Goal: Complete application form

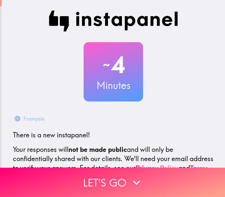
scroll to position [77, 0]
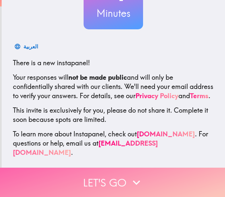
click at [113, 178] on button "Let's go" at bounding box center [112, 182] width 225 height 29
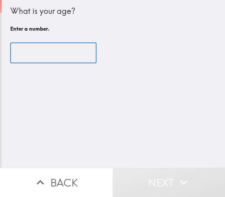
click at [56, 51] on input "number" at bounding box center [53, 53] width 86 height 20
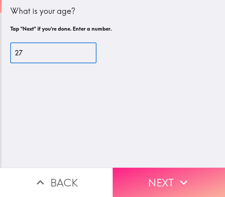
type input "27"
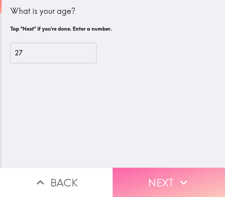
click at [160, 178] on button "Next" at bounding box center [168, 182] width 112 height 29
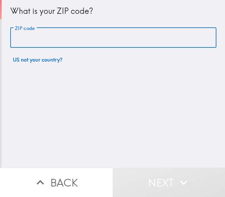
click at [37, 39] on input "ZIP code" at bounding box center [113, 38] width 206 height 20
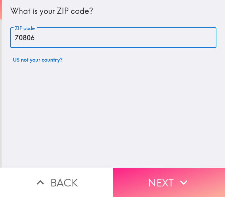
type input "70806"
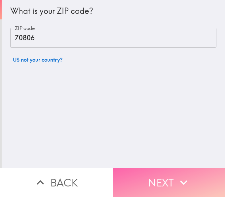
click at [152, 186] on button "Next" at bounding box center [168, 182] width 112 height 29
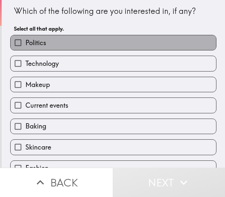
click at [82, 41] on label "Politics" at bounding box center [113, 42] width 205 height 15
click at [25, 41] on input "Politics" at bounding box center [18, 42] width 15 height 15
checkbox input "true"
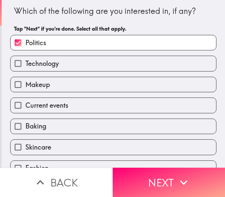
click at [66, 65] on label "Technology" at bounding box center [113, 63] width 205 height 15
click at [25, 65] on input "Technology" at bounding box center [18, 63] width 15 height 15
checkbox input "true"
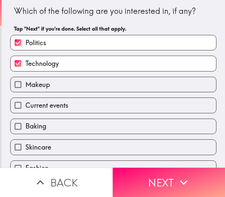
click at [62, 83] on label "Makeup" at bounding box center [113, 84] width 205 height 15
click at [25, 83] on input "Makeup" at bounding box center [18, 84] width 15 height 15
checkbox input "true"
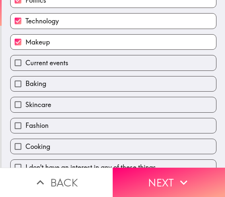
scroll to position [43, 0]
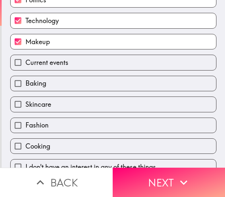
click at [65, 68] on label "Current events" at bounding box center [113, 62] width 205 height 15
click at [25, 68] on input "Current events" at bounding box center [18, 62] width 15 height 15
checkbox input "true"
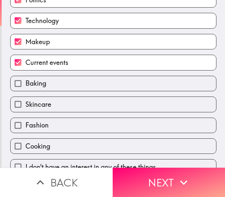
click at [48, 94] on div "Skincare" at bounding box center [110, 101] width 211 height 21
click at [47, 78] on label "Baking" at bounding box center [113, 83] width 205 height 15
click at [25, 78] on input "Baking" at bounding box center [18, 83] width 15 height 15
checkbox input "true"
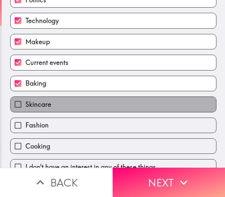
click at [46, 105] on span "Skincare" at bounding box center [38, 104] width 26 height 9
click at [25, 105] on input "Skincare" at bounding box center [18, 104] width 15 height 15
checkbox input "true"
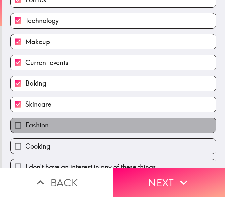
click at [46, 127] on label "Fashion" at bounding box center [113, 125] width 205 height 15
click at [25, 127] on input "Fashion" at bounding box center [18, 125] width 15 height 15
checkbox input "true"
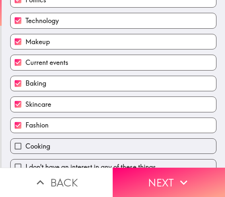
scroll to position [55, 0]
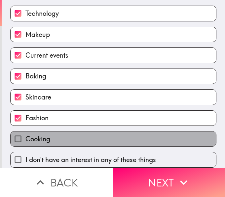
click at [53, 137] on label "Cooking" at bounding box center [113, 139] width 205 height 15
click at [25, 137] on input "Cooking" at bounding box center [18, 139] width 15 height 15
checkbox input "true"
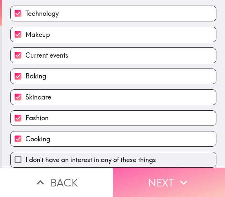
click at [127, 172] on button "Next" at bounding box center [168, 182] width 112 height 29
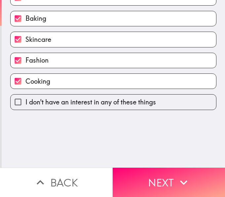
scroll to position [0, 0]
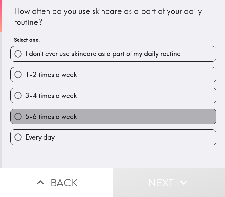
click at [51, 112] on span "5-6 times a week" at bounding box center [50, 116] width 51 height 9
click at [25, 112] on input "5-6 times a week" at bounding box center [18, 116] width 15 height 15
radio input "true"
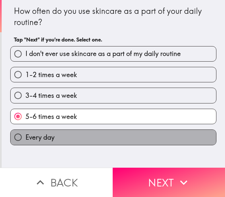
click at [59, 139] on label "Every day" at bounding box center [113, 137] width 205 height 15
click at [25, 139] on input "Every day" at bounding box center [18, 137] width 15 height 15
radio input "true"
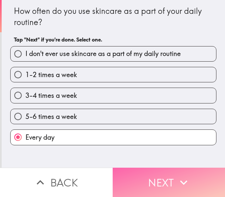
click at [131, 172] on button "Next" at bounding box center [168, 182] width 112 height 29
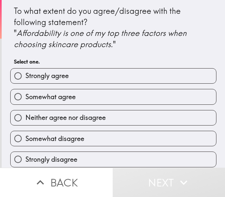
scroll to position [5, 0]
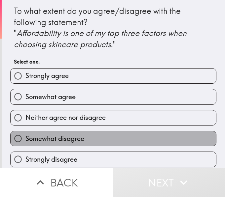
click at [75, 134] on span "Somewhat disagree" at bounding box center [54, 138] width 59 height 9
click at [25, 133] on input "Somewhat disagree" at bounding box center [18, 138] width 15 height 15
radio input "true"
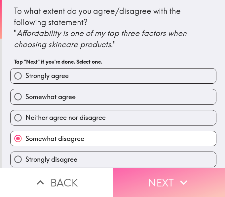
click at [140, 180] on button "Next" at bounding box center [168, 182] width 112 height 29
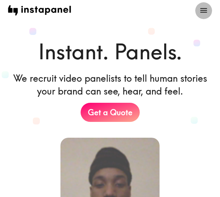
click at [198, 7] on button "open menu" at bounding box center [203, 10] width 17 height 17
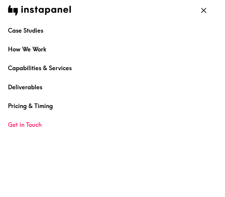
click at [206, 12] on icon "open menu" at bounding box center [203, 10] width 9 height 9
